Goal: Task Accomplishment & Management: Manage account settings

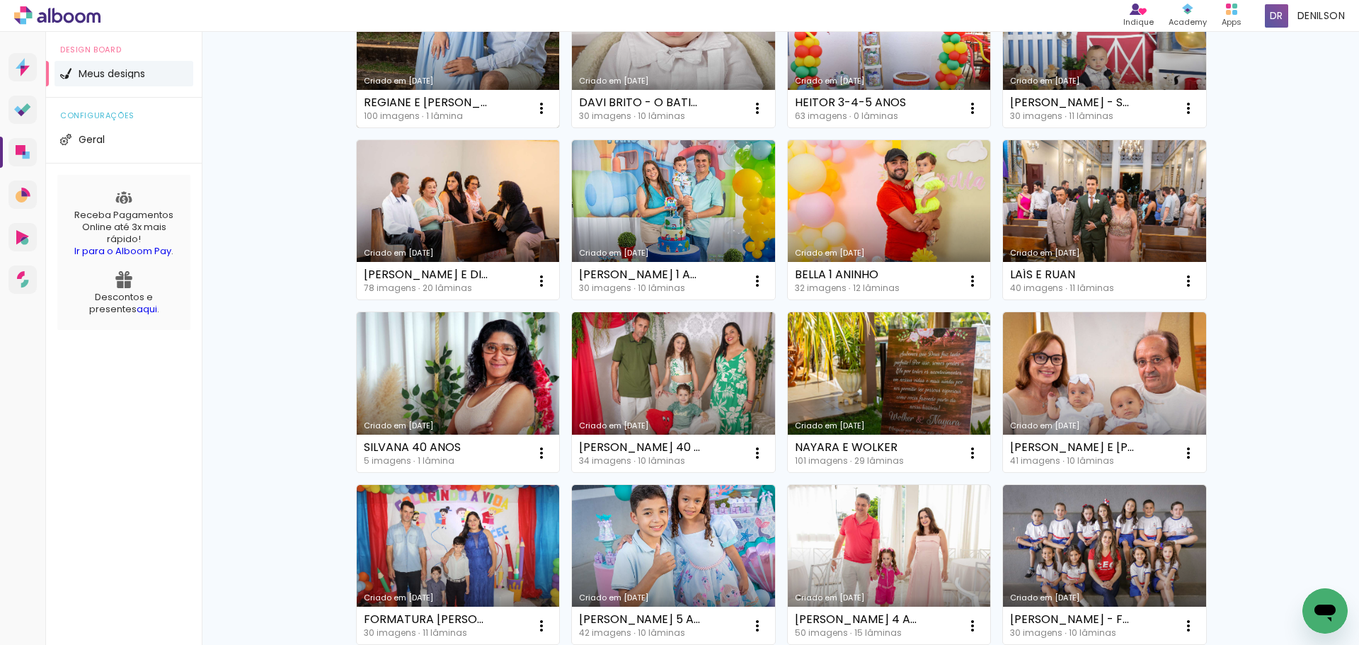
scroll to position [283, 0]
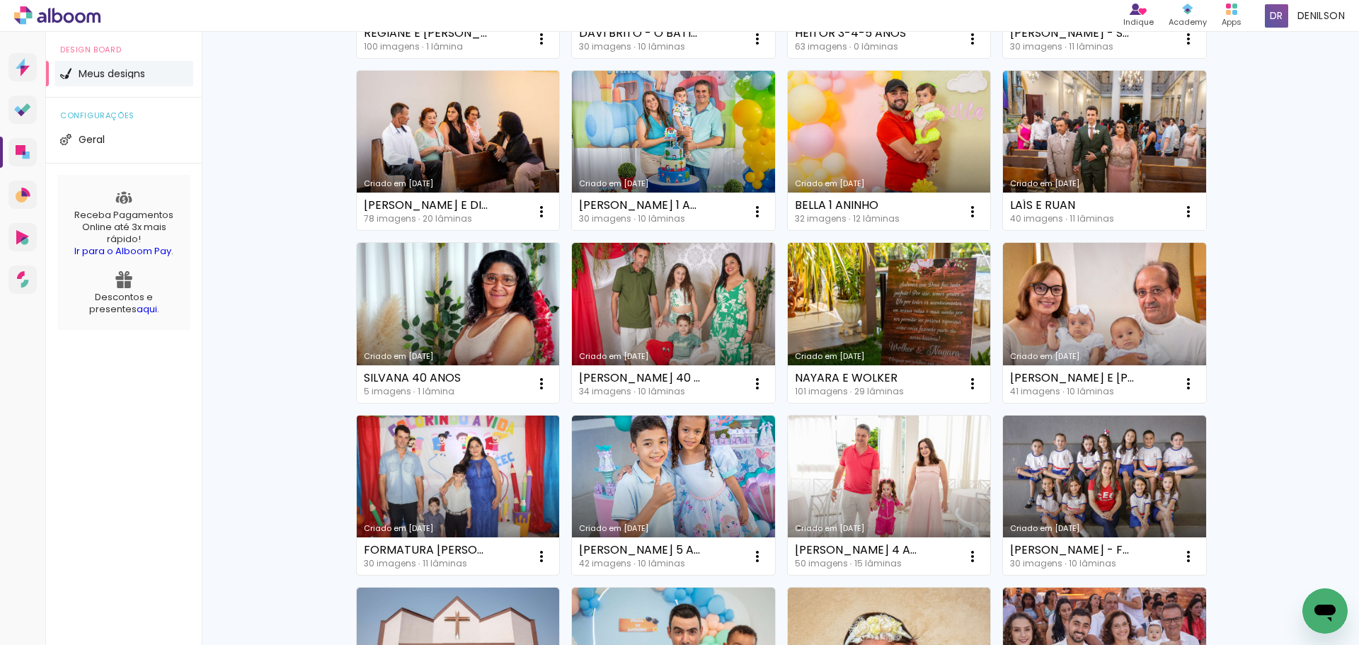
click at [464, 503] on link "Criado em 28/04/25" at bounding box center [458, 495] width 203 height 160
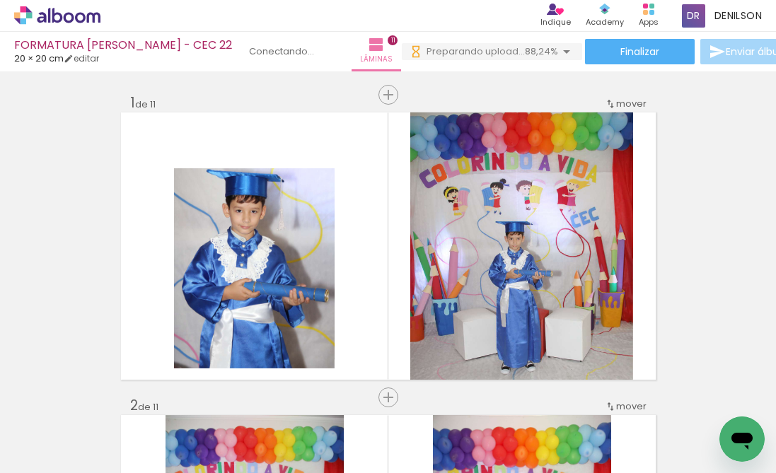
click at [73, 431] on iron-icon at bounding box center [72, 430] width 11 height 11
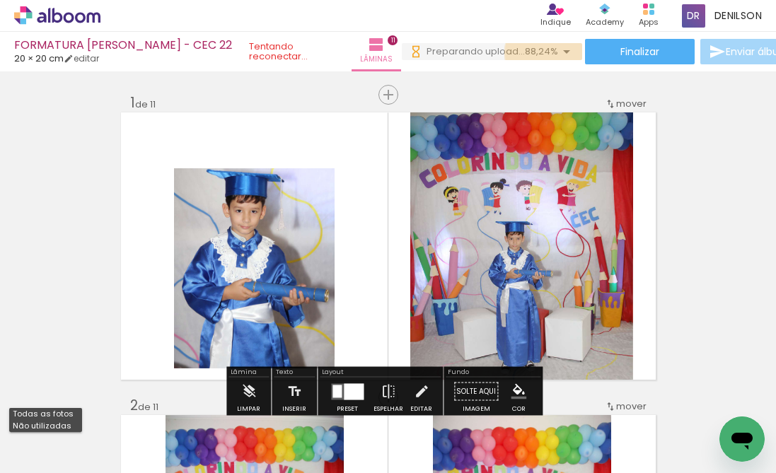
click at [558, 52] on iron-icon at bounding box center [566, 51] width 17 height 17
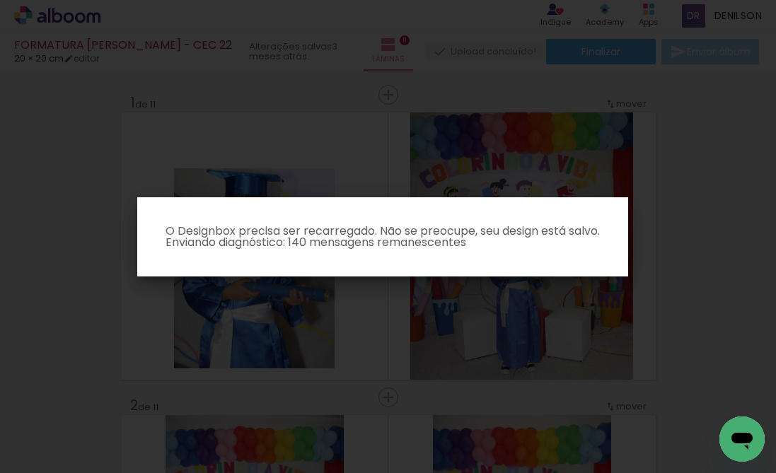
drag, startPoint x: 363, startPoint y: 246, endPoint x: 370, endPoint y: 259, distance: 14.6
click at [363, 246] on p "O Designbox precisa ser recarregado. Não se preocupe, seu design está salvo. En…" at bounding box center [383, 237] width 469 height 23
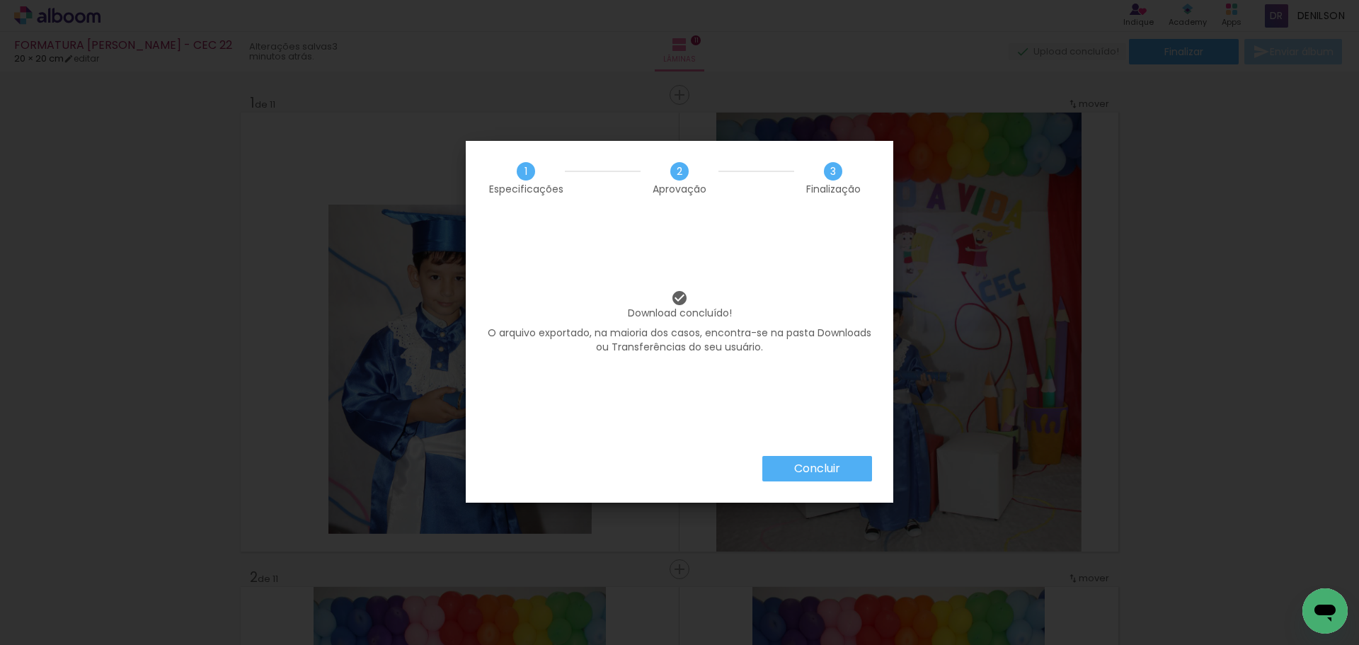
click at [0, 0] on slot "Concluir" at bounding box center [0, 0] width 0 height 0
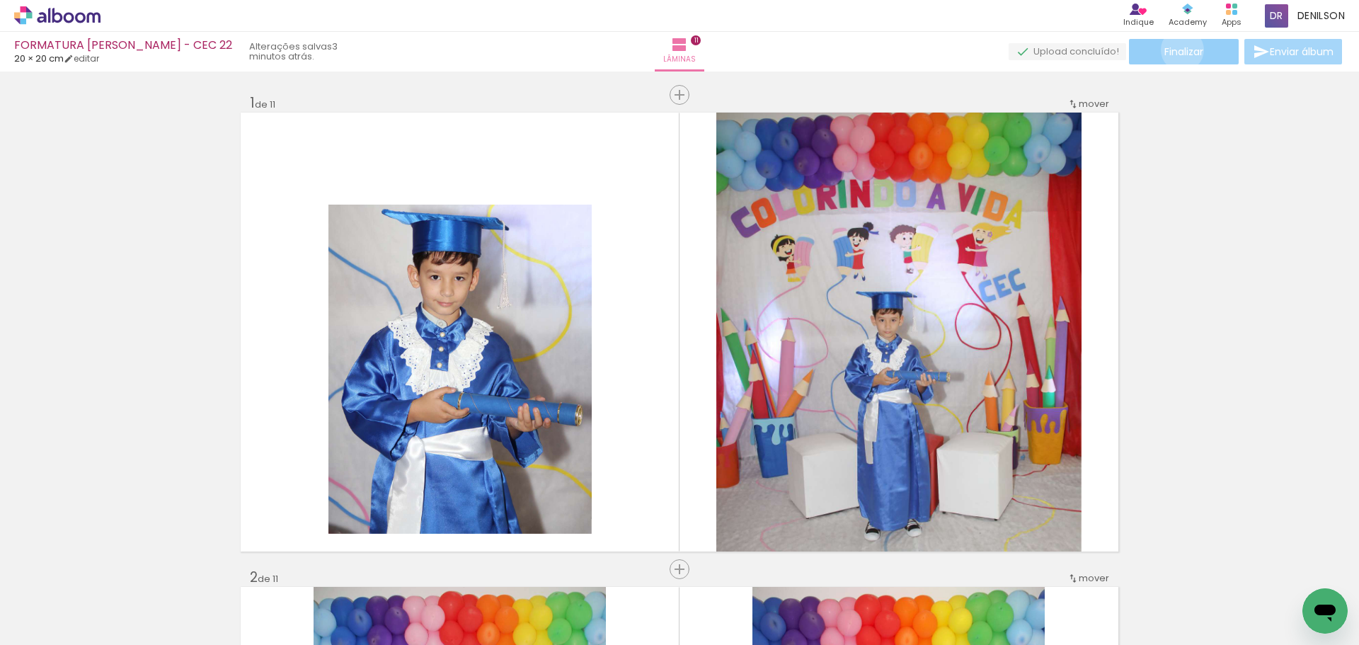
click at [1177, 50] on span "Finalizar" at bounding box center [1183, 52] width 39 height 10
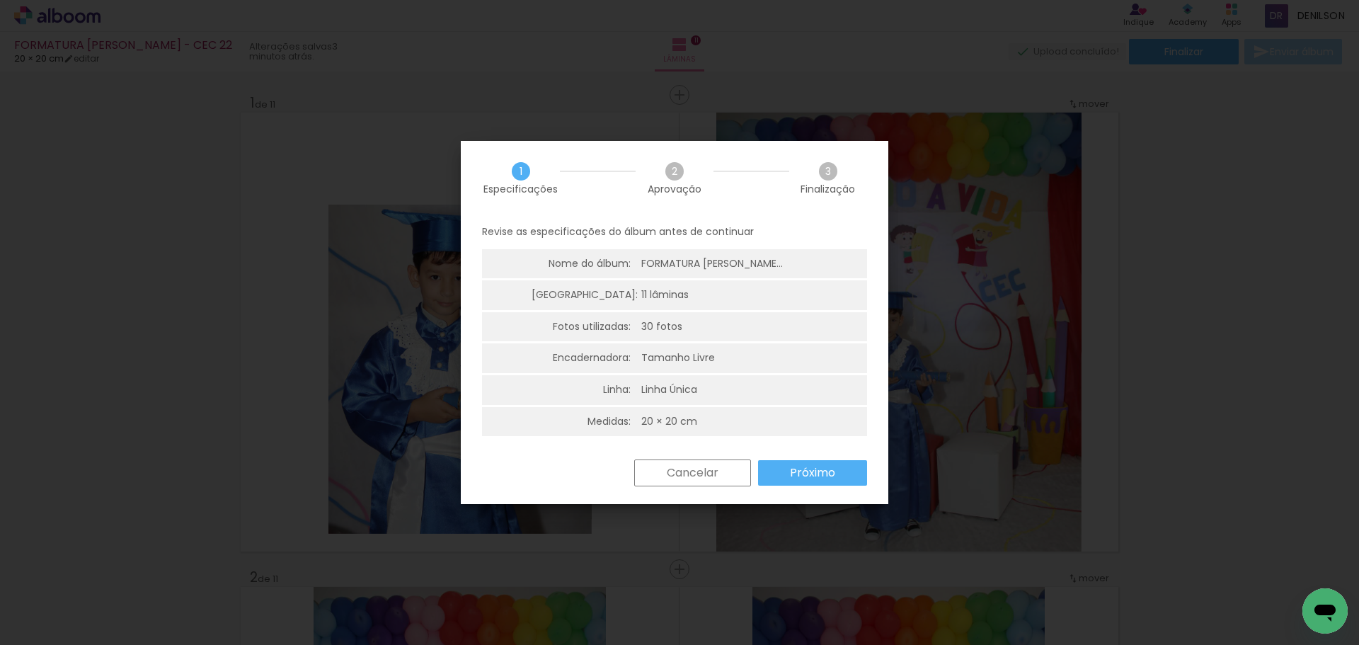
click at [0, 0] on slot "Próximo" at bounding box center [0, 0] width 0 height 0
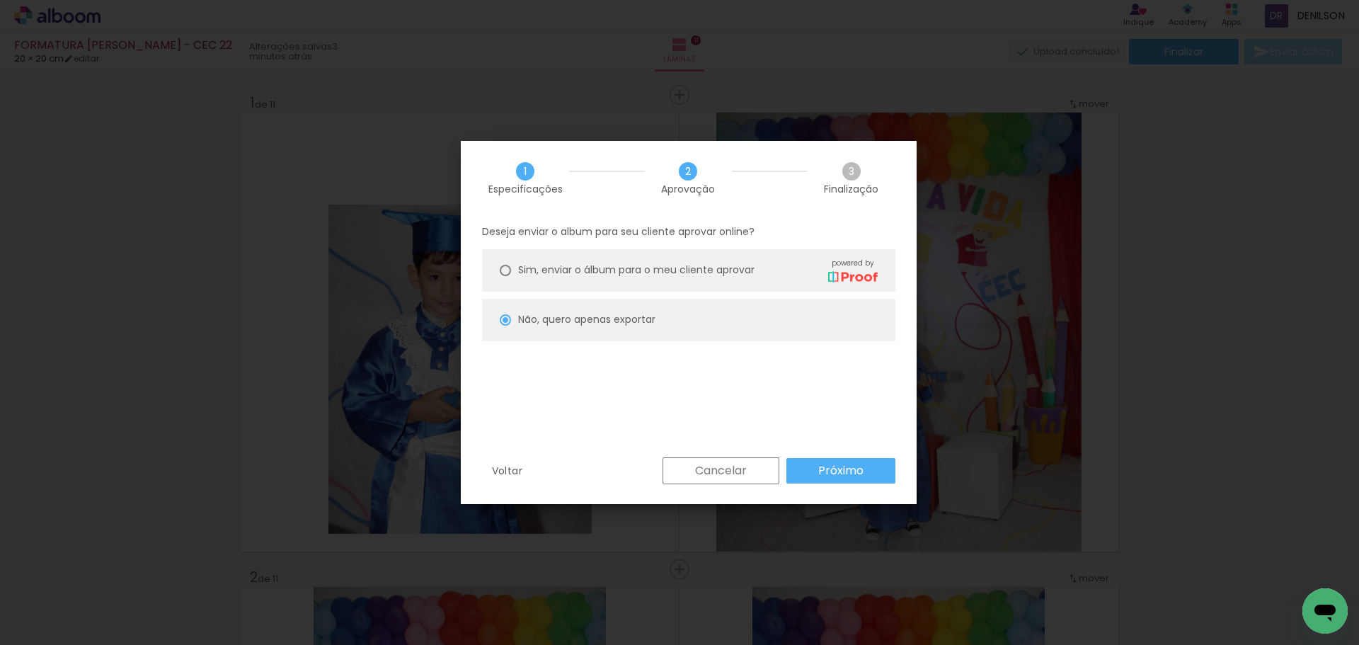
click at [561, 272] on span "Sim, enviar o álbum para o meu cliente aprovar" at bounding box center [636, 270] width 236 height 15
type paper-radio-button "on"
click at [0, 0] on slot "Próximo" at bounding box center [0, 0] width 0 height 0
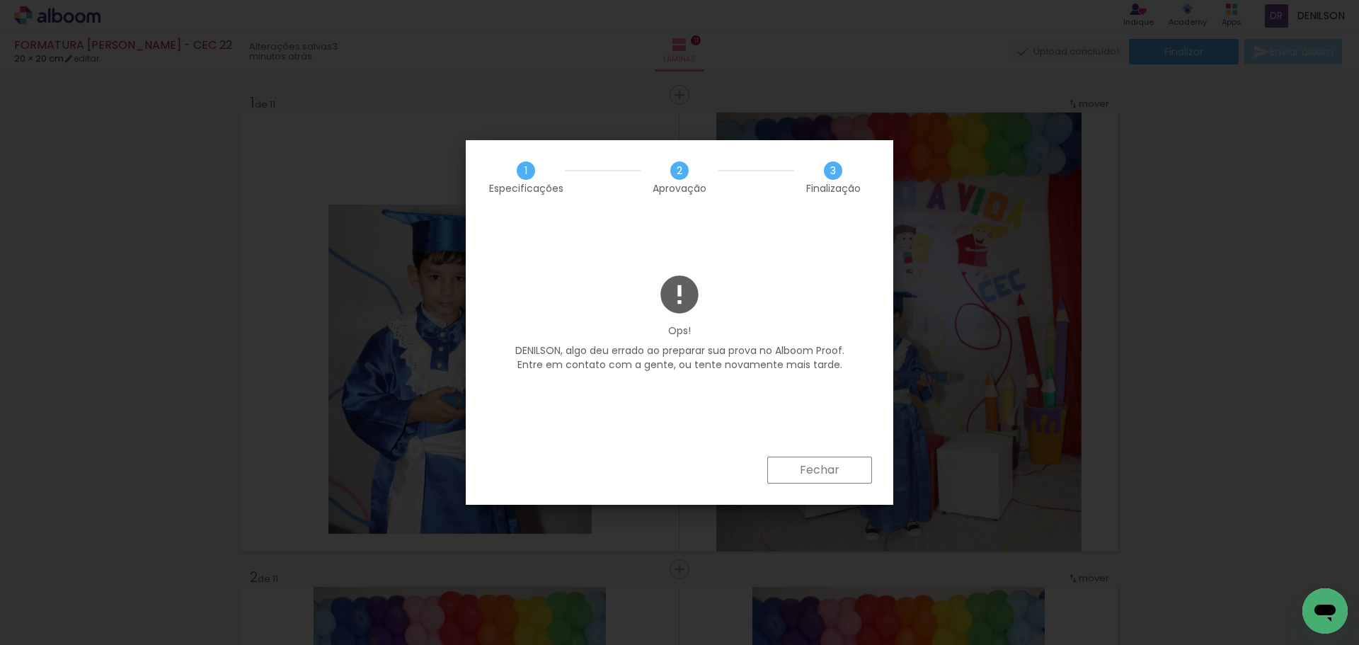
click at [0, 0] on slot "Fechar" at bounding box center [0, 0] width 0 height 0
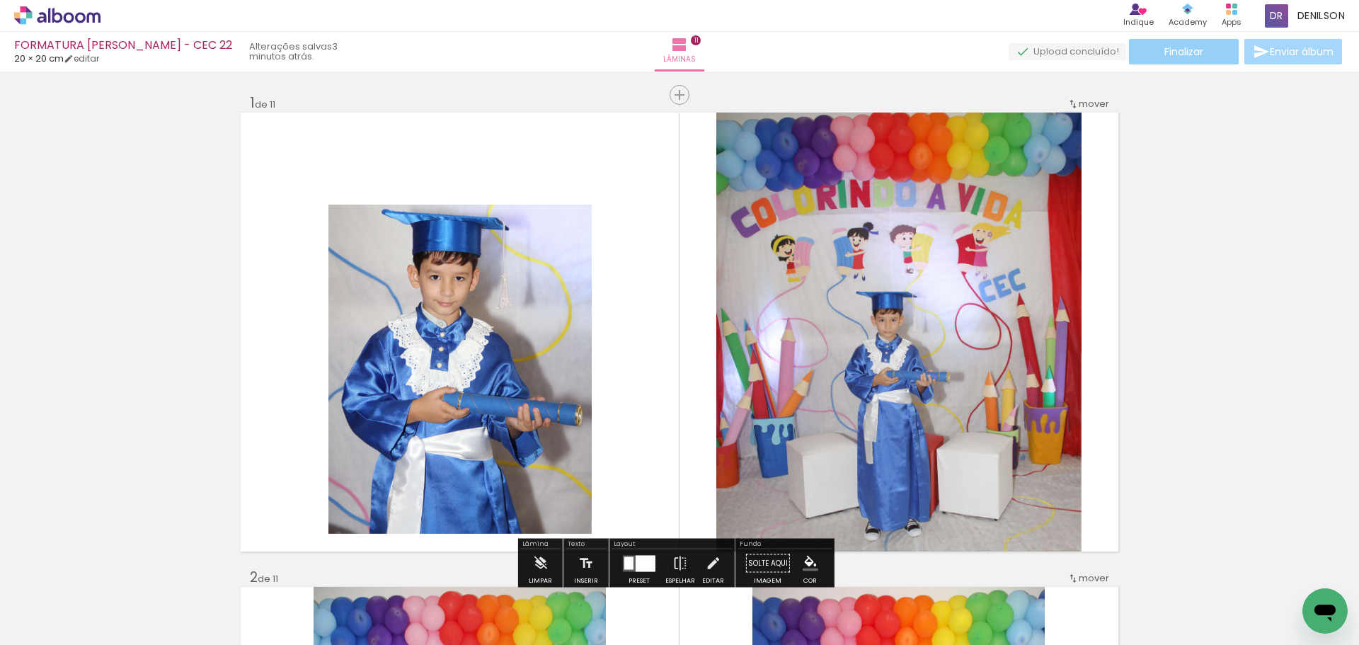
click at [1183, 53] on span "Finalizar" at bounding box center [1183, 52] width 39 height 10
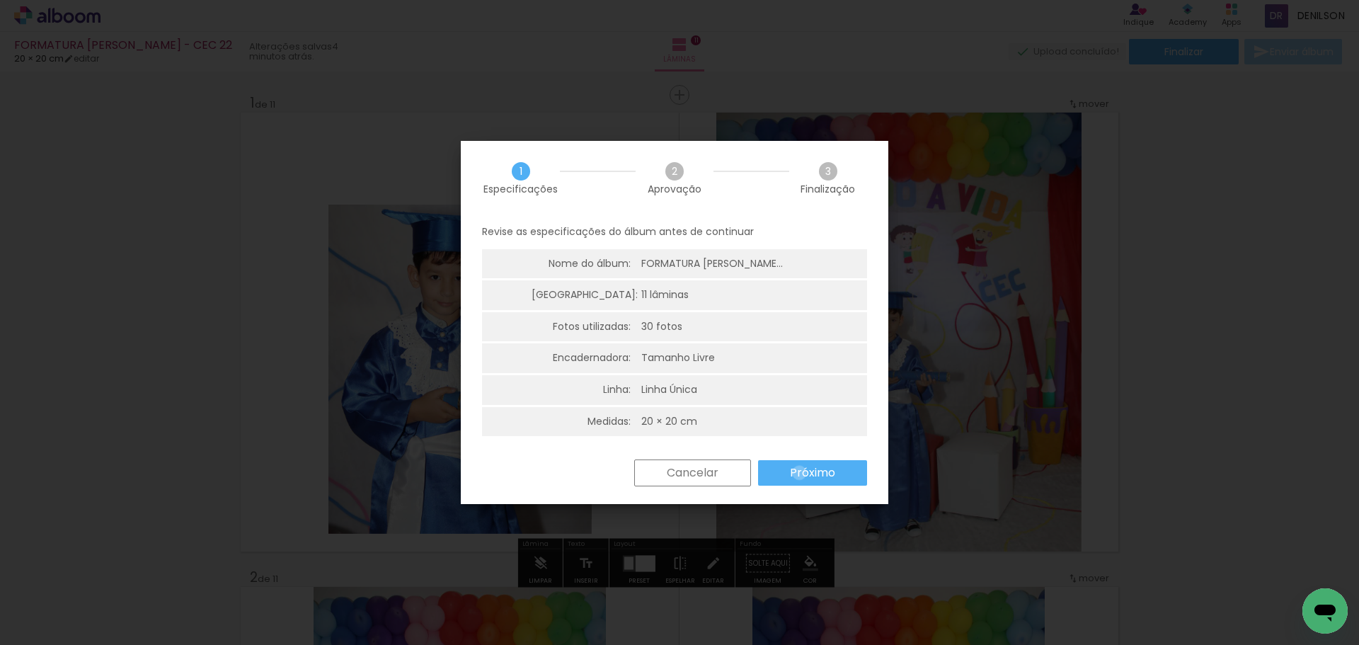
drag, startPoint x: 799, startPoint y: 473, endPoint x: 792, endPoint y: 466, distance: 10.0
click at [0, 0] on slot "Próximo" at bounding box center [0, 0] width 0 height 0
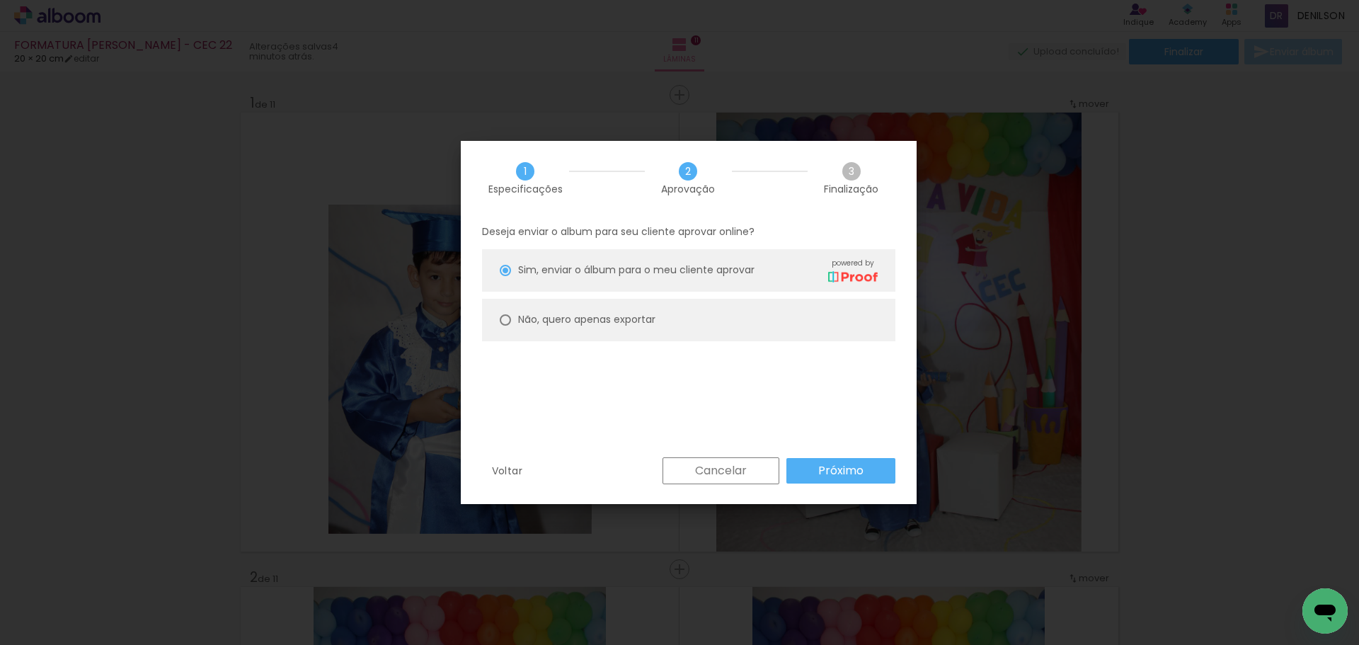
click at [0, 0] on slot "Próximo" at bounding box center [0, 0] width 0 height 0
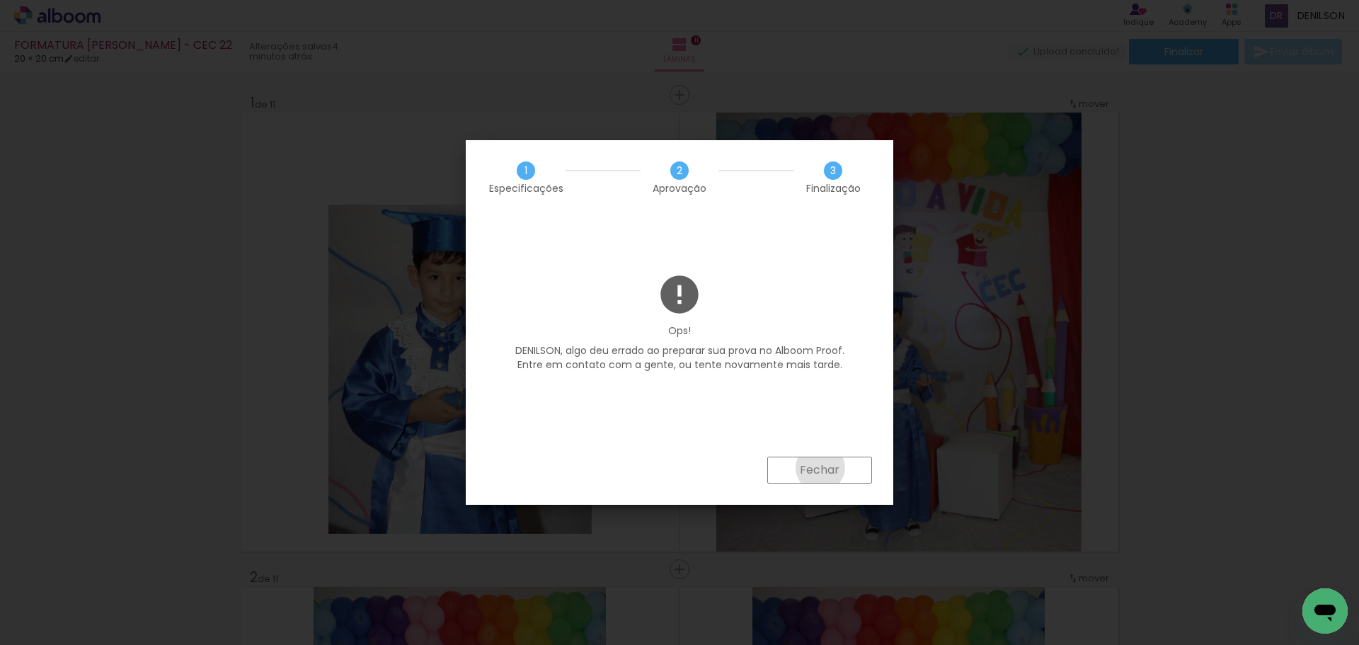
click at [0, 0] on slot "Fechar" at bounding box center [0, 0] width 0 height 0
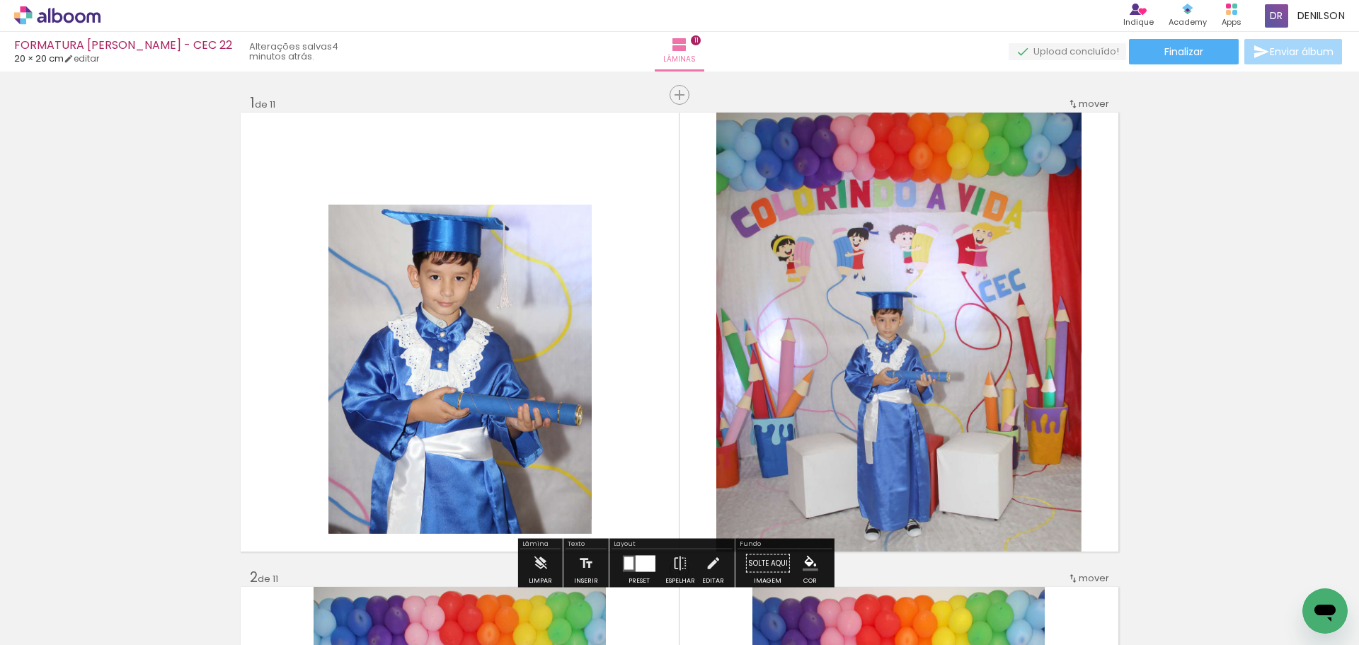
click at [1166, 48] on span "Finalizar" at bounding box center [1183, 52] width 39 height 10
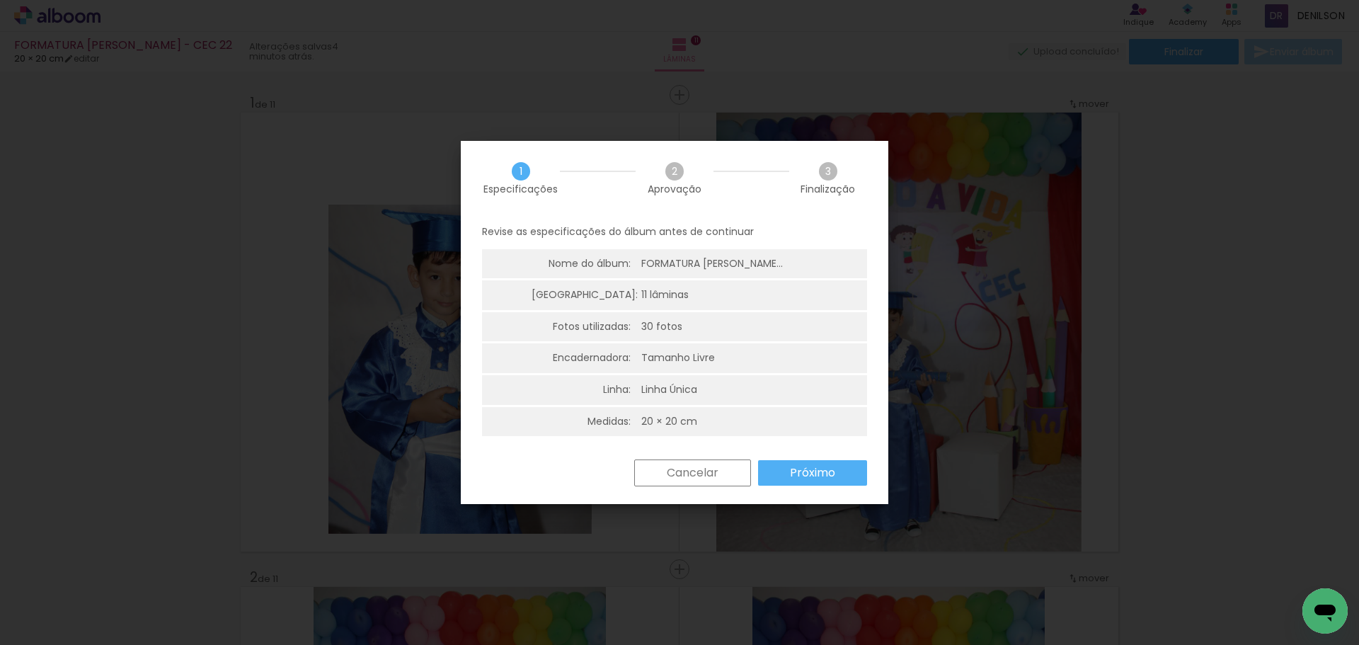
click at [0, 0] on slot "Próximo" at bounding box center [0, 0] width 0 height 0
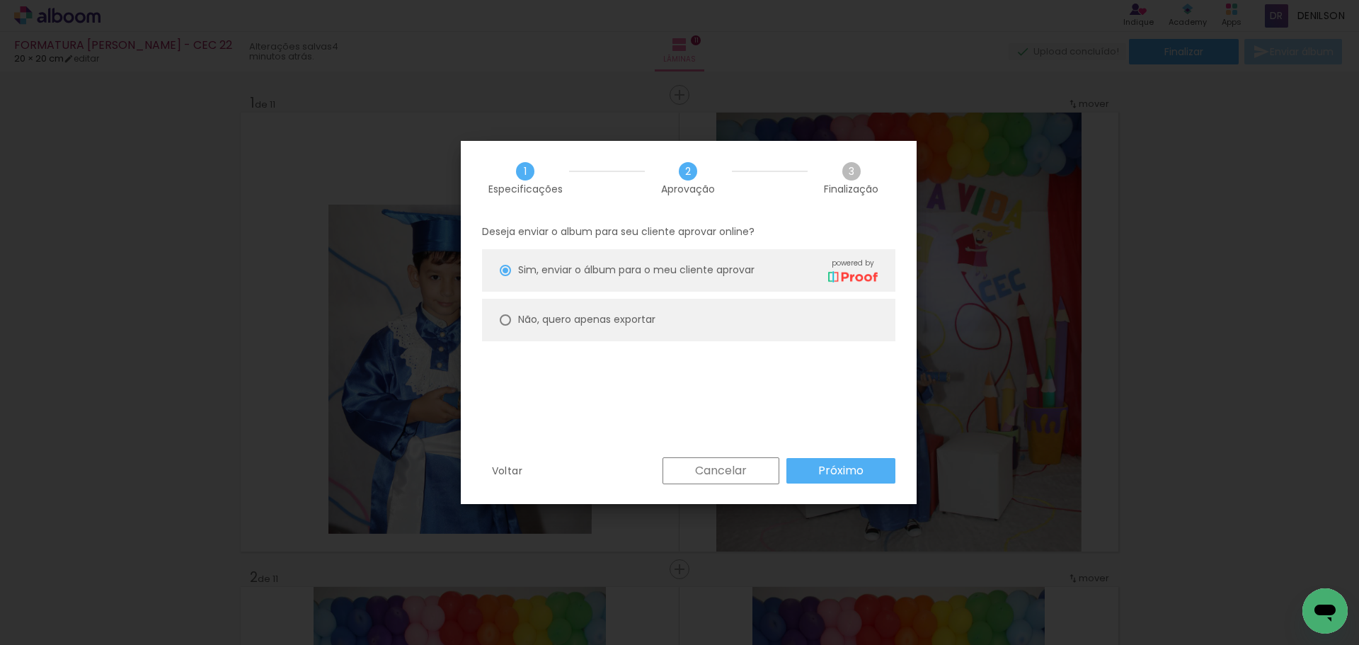
click at [0, 0] on slot "Próximo" at bounding box center [0, 0] width 0 height 0
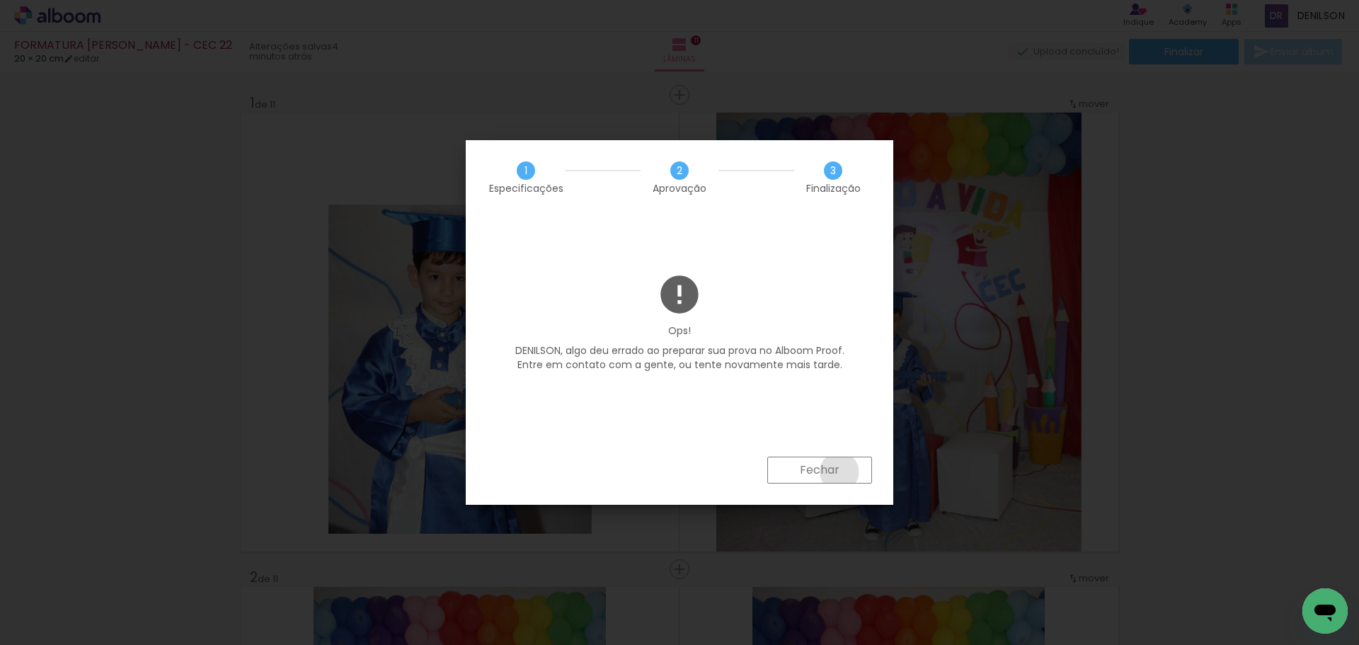
click at [840, 471] on paper-button "Fechar" at bounding box center [819, 470] width 105 height 27
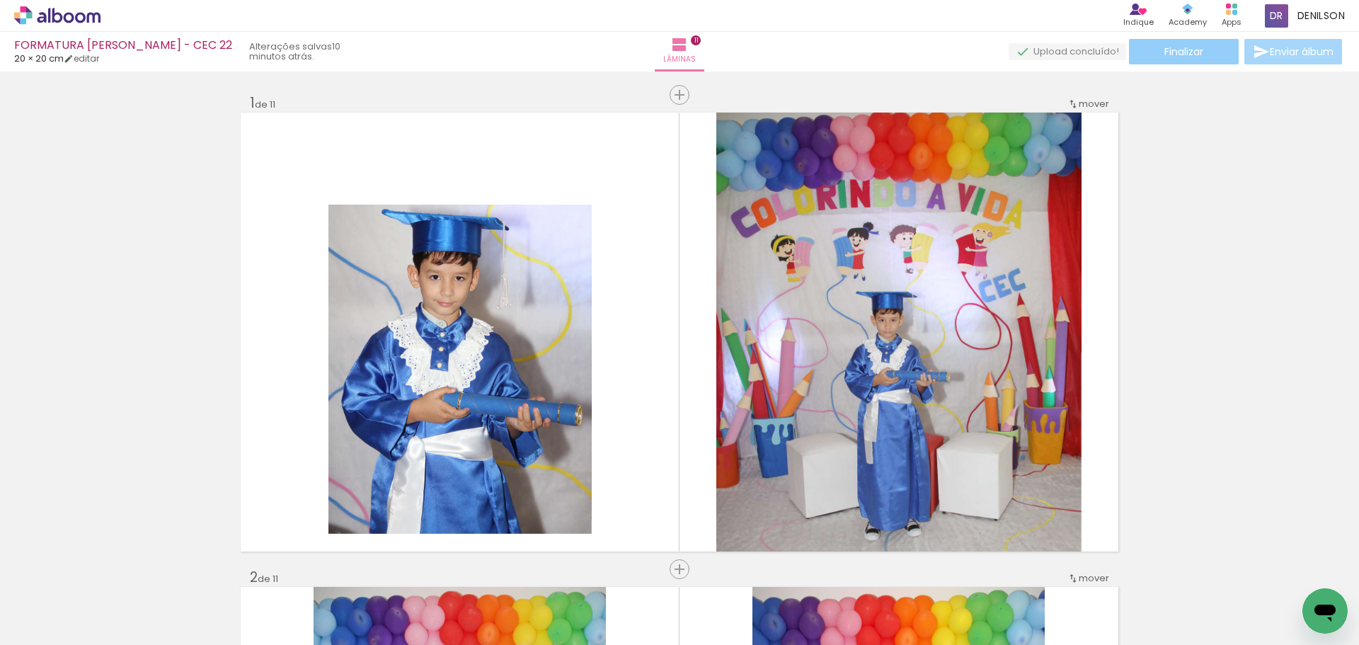
click at [1173, 52] on span "Finalizar" at bounding box center [1183, 52] width 39 height 10
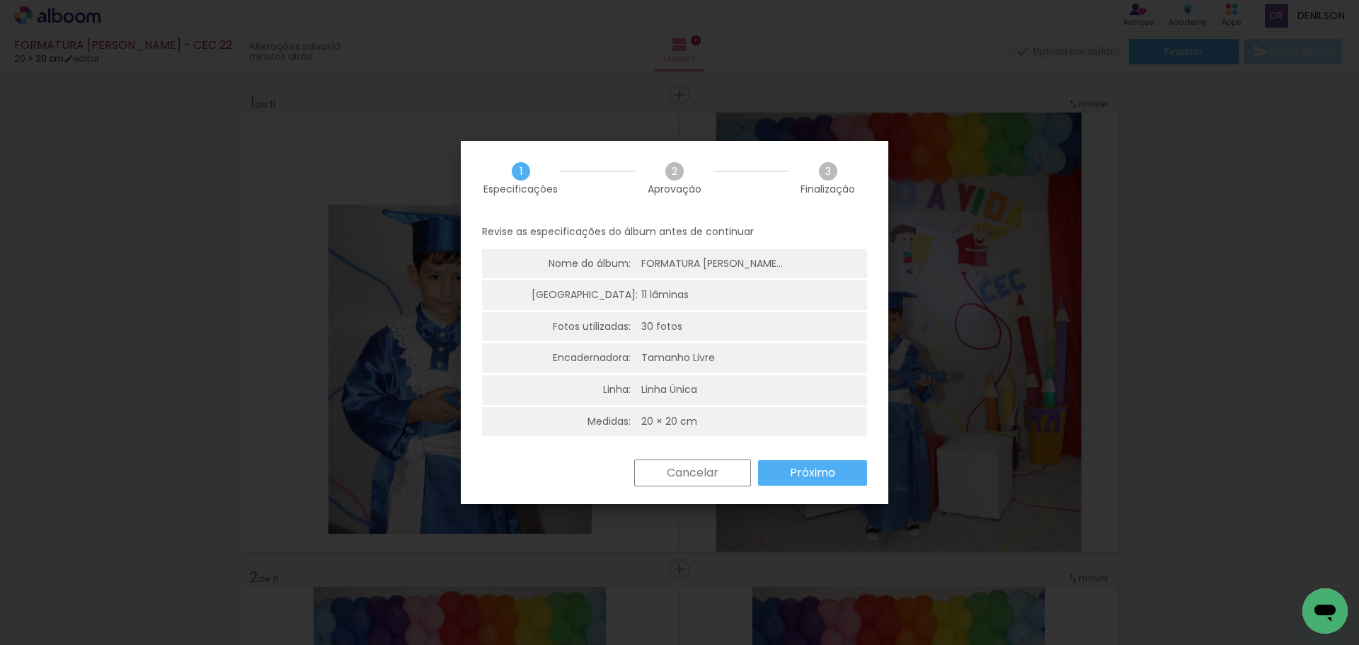
click at [0, 0] on slot "Próximo" at bounding box center [0, 0] width 0 height 0
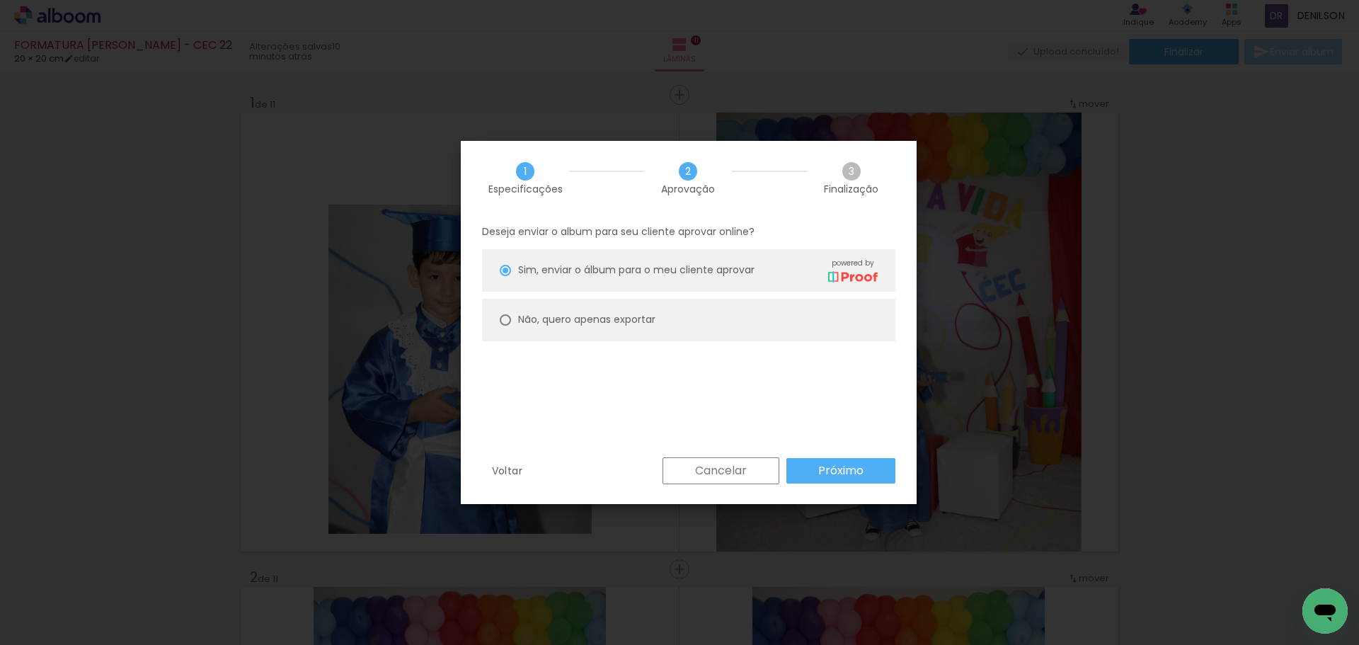
click at [0, 0] on slot "Próximo" at bounding box center [0, 0] width 0 height 0
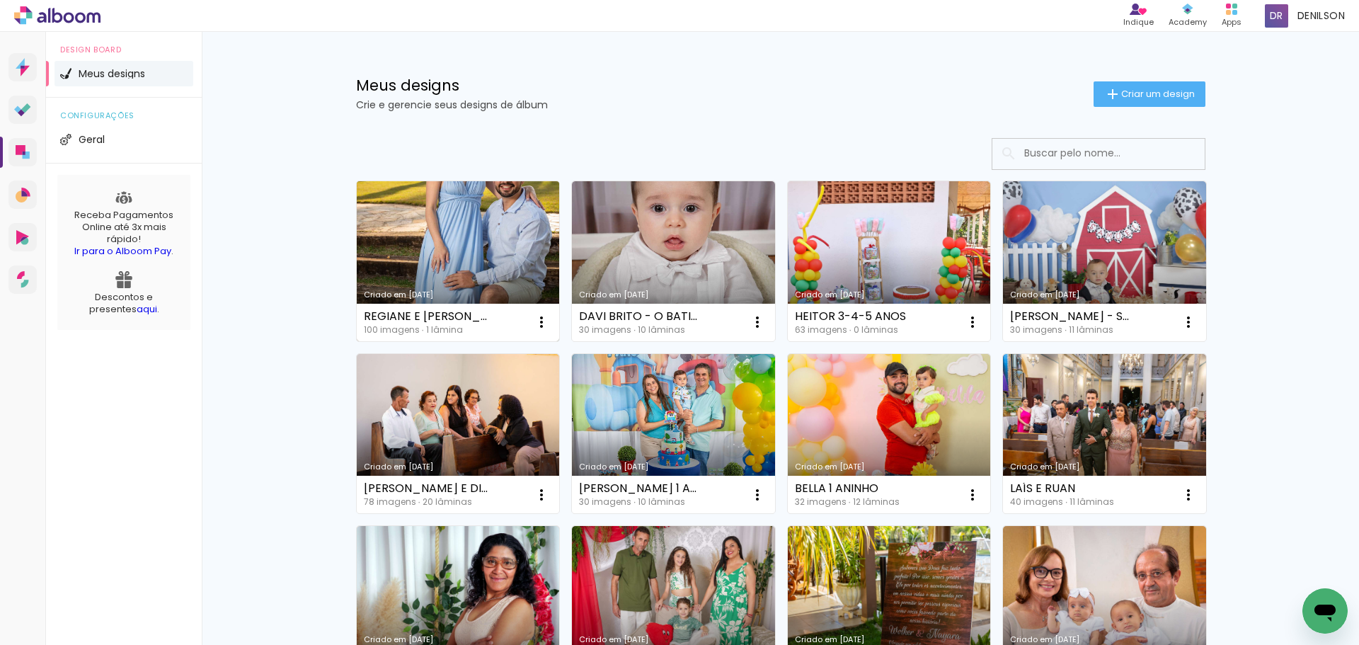
click at [448, 272] on link "Criado em [DATE]" at bounding box center [458, 261] width 203 height 160
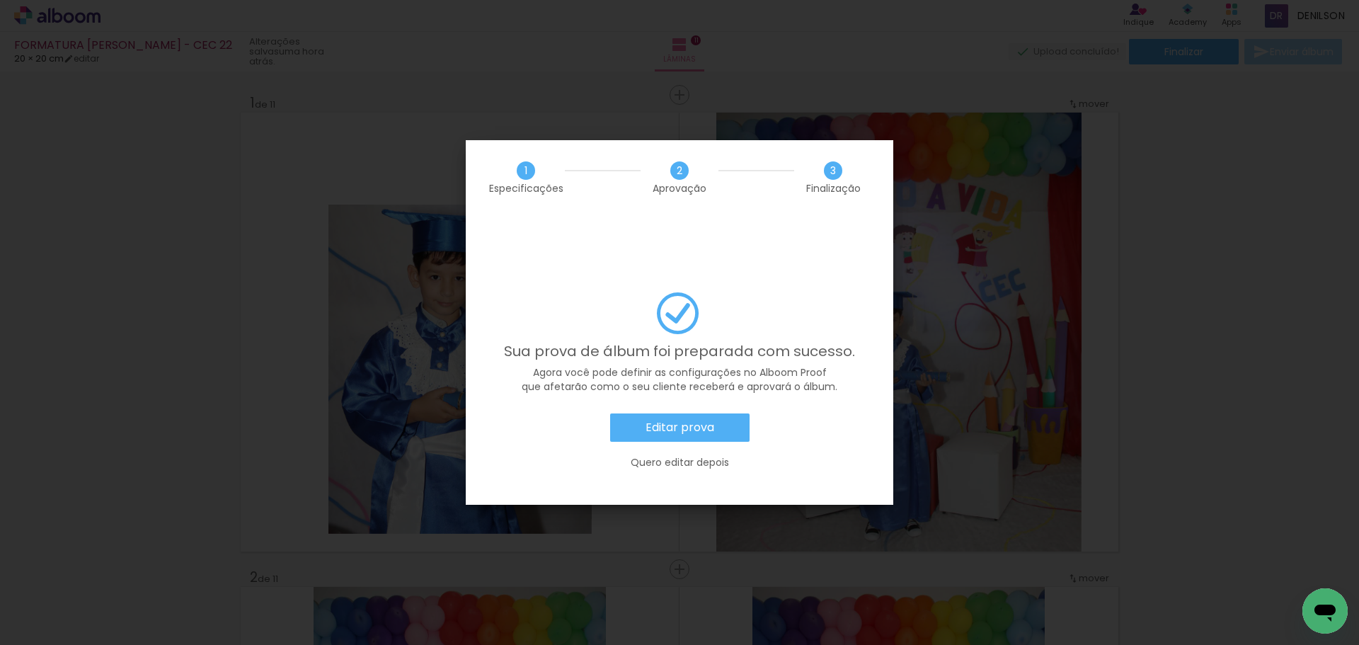
click at [0, 0] on slot "Editar prova" at bounding box center [0, 0] width 0 height 0
